Goal: Information Seeking & Learning: Learn about a topic

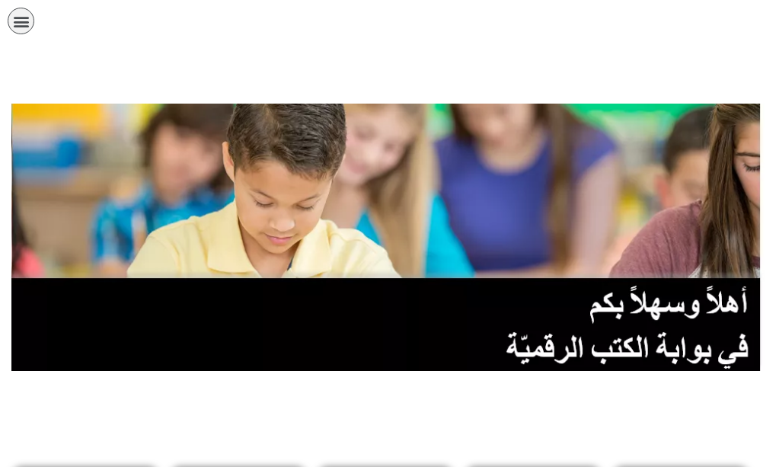
click at [0, 0] on link "الصف السادس" at bounding box center [0, 0] width 0 height 0
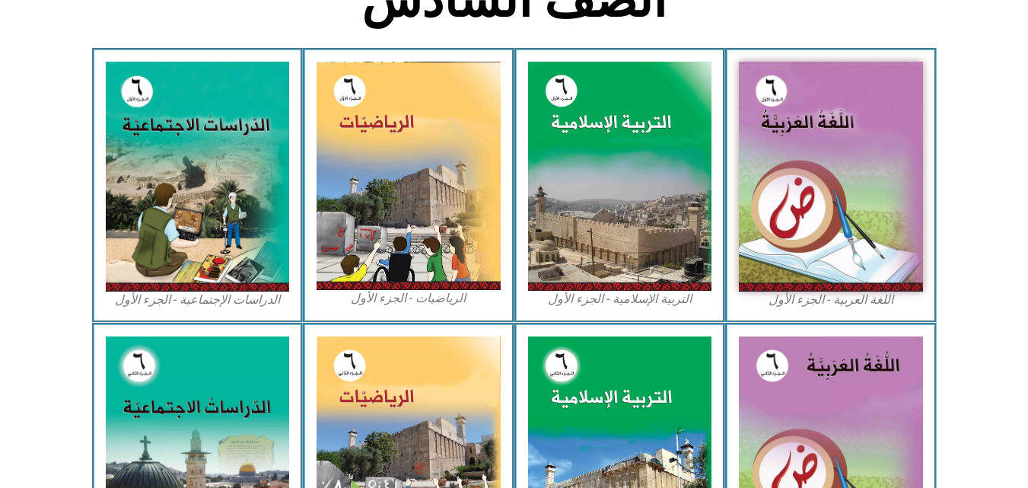
scroll to position [869, 0]
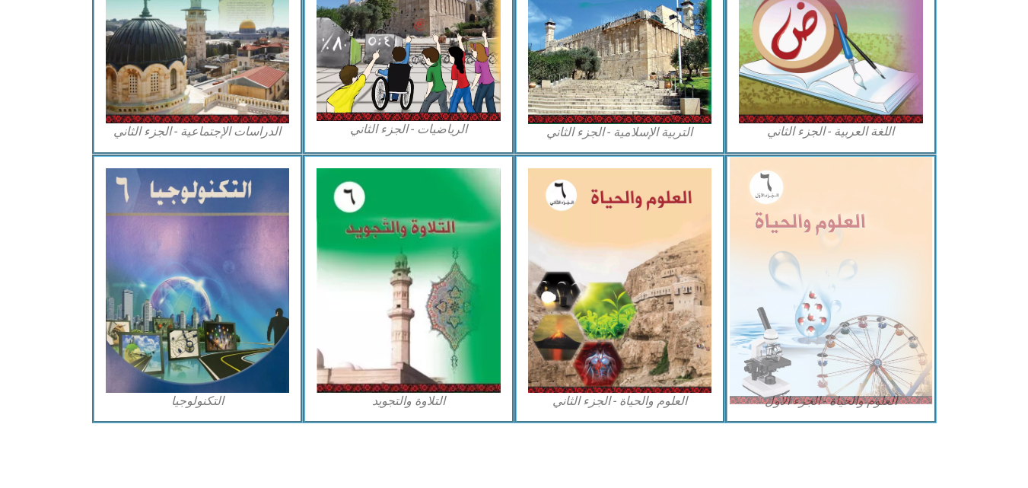
click at [775, 219] on img at bounding box center [831, 280] width 202 height 247
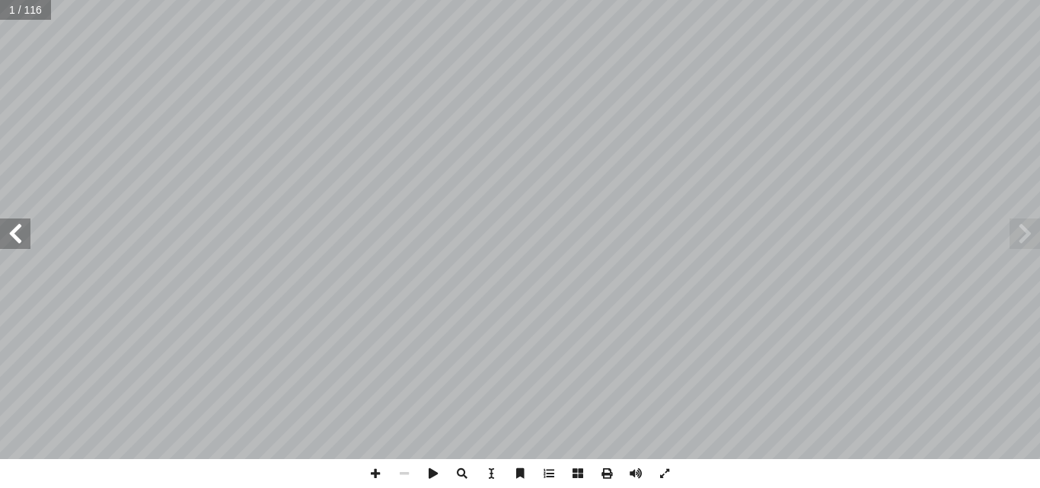
click at [5, 233] on span at bounding box center [15, 233] width 30 height 30
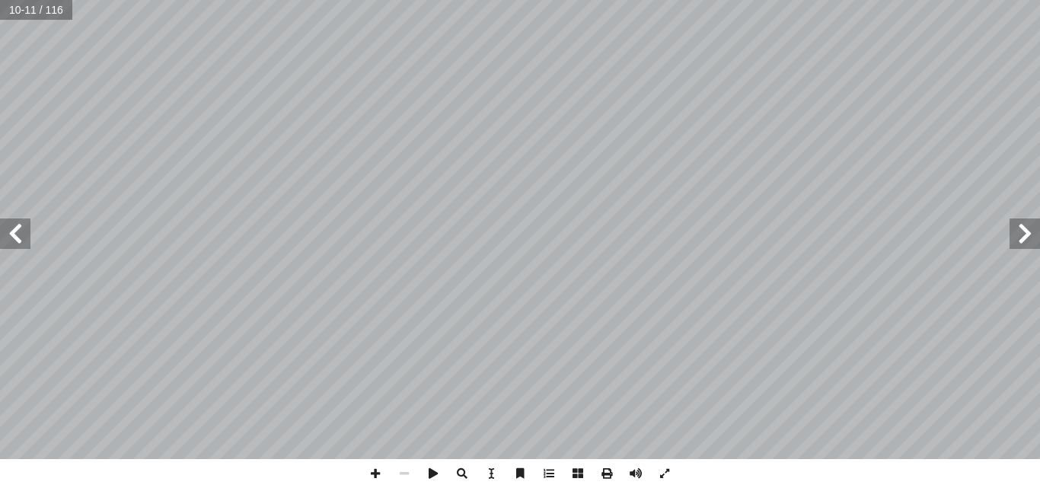
click at [5, 231] on span at bounding box center [15, 233] width 30 height 30
click at [30, 234] on span at bounding box center [15, 233] width 30 height 30
click at [17, 239] on span at bounding box center [15, 233] width 30 height 30
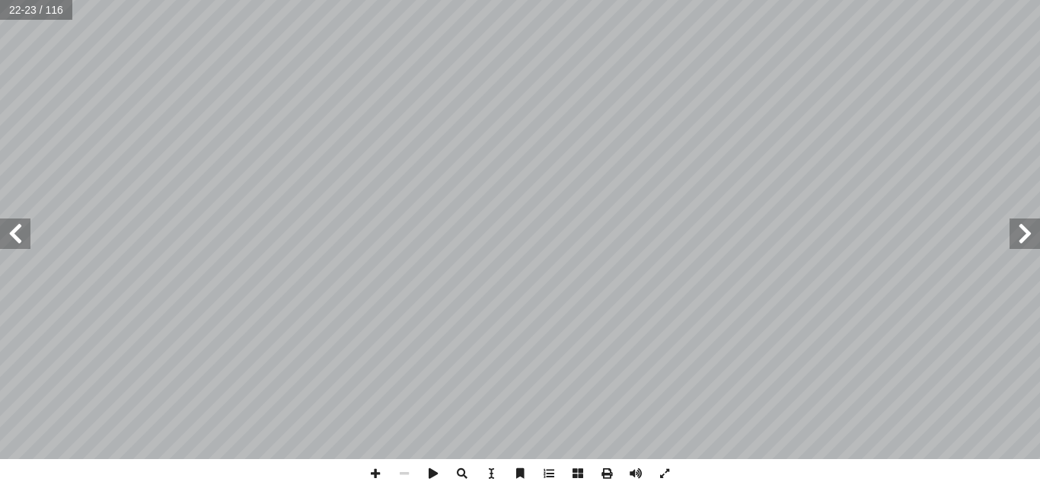
click at [1021, 242] on span at bounding box center [1024, 233] width 30 height 30
click at [371, 470] on span at bounding box center [375, 473] width 29 height 29
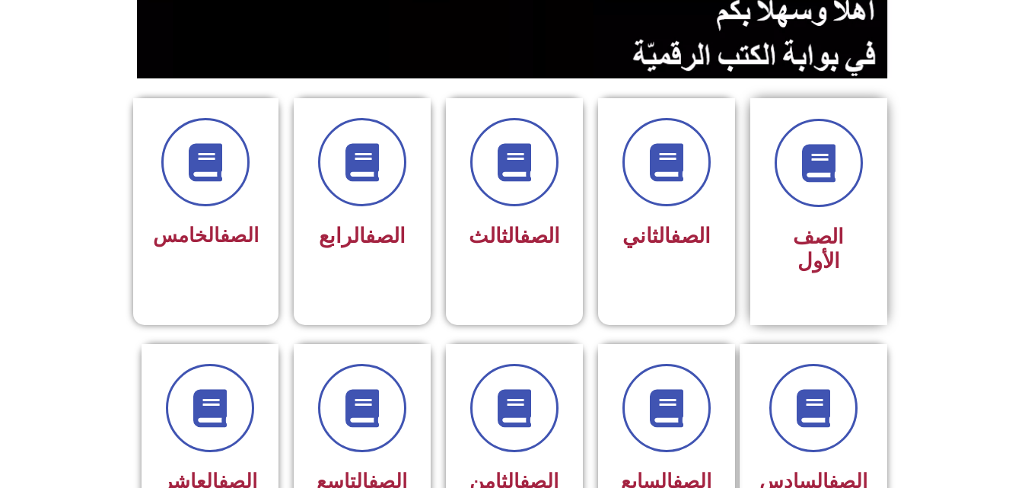
scroll to position [335, 0]
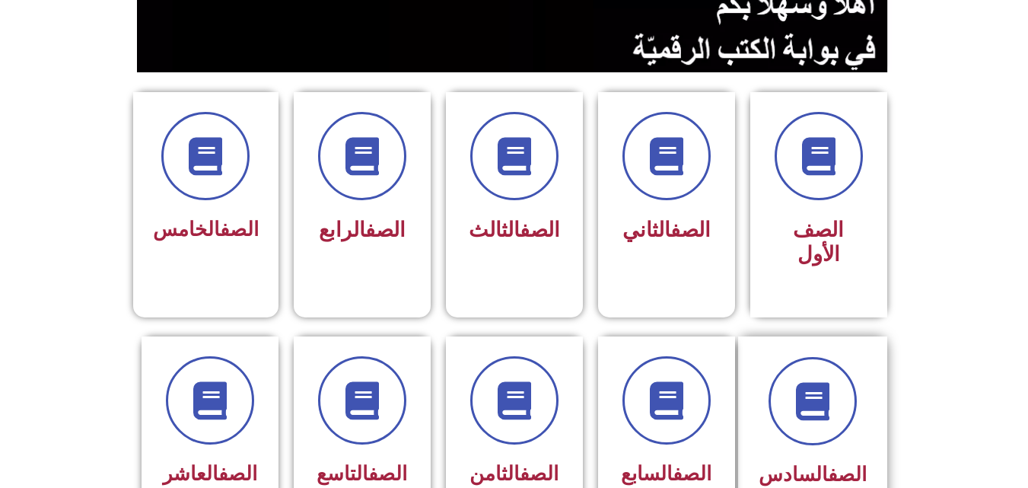
click at [836, 336] on div "الصف السادس" at bounding box center [812, 436] width 149 height 201
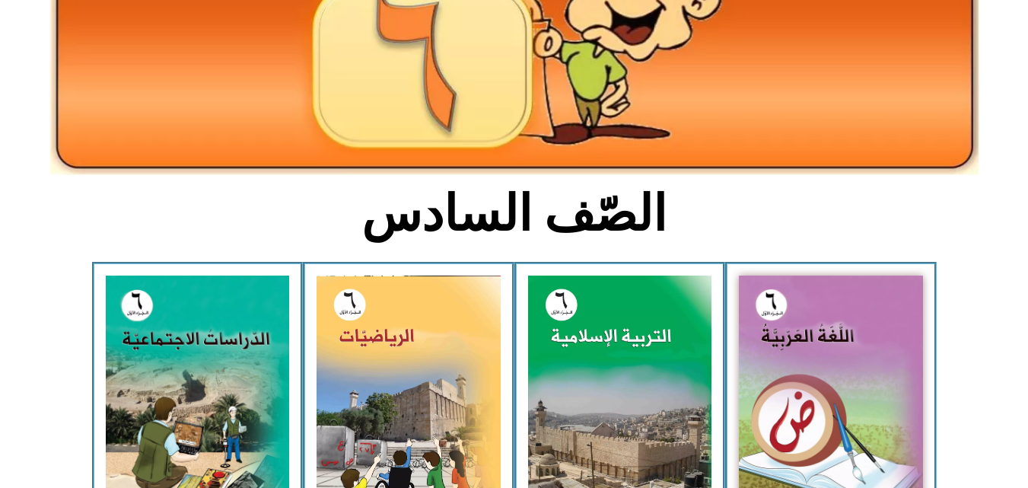
scroll to position [213, 0]
